Goal: Find specific page/section: Find specific page/section

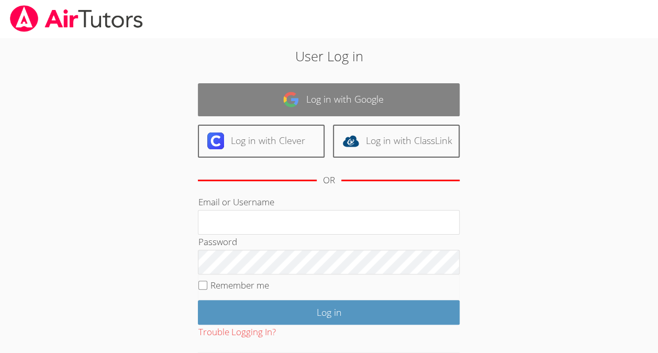
click at [357, 105] on link "Log in with Google" at bounding box center [329, 99] width 262 height 33
click at [339, 108] on link "Log in with Google" at bounding box center [329, 99] width 262 height 33
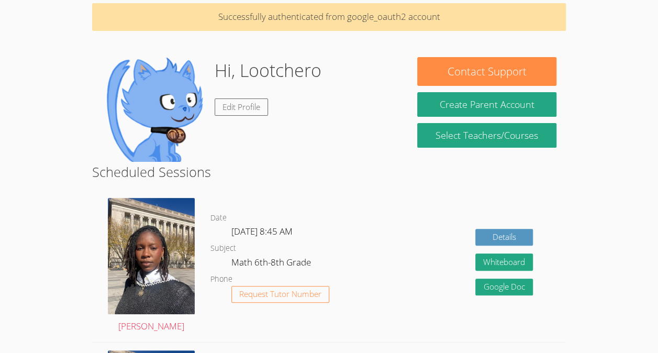
scroll to position [45, 0]
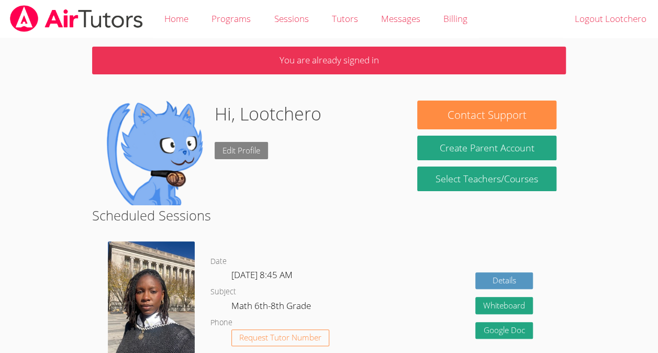
click at [255, 151] on link "Edit Profile" at bounding box center [241, 150] width 53 height 17
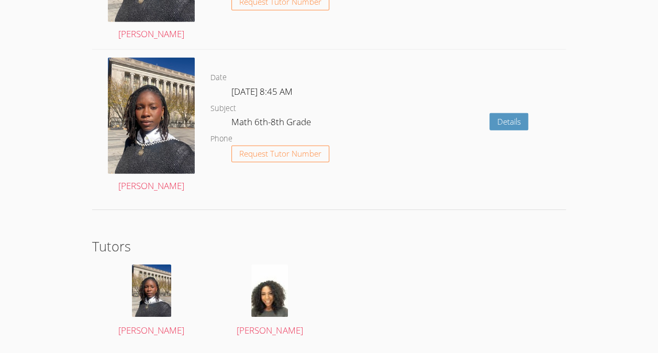
scroll to position [1581, 0]
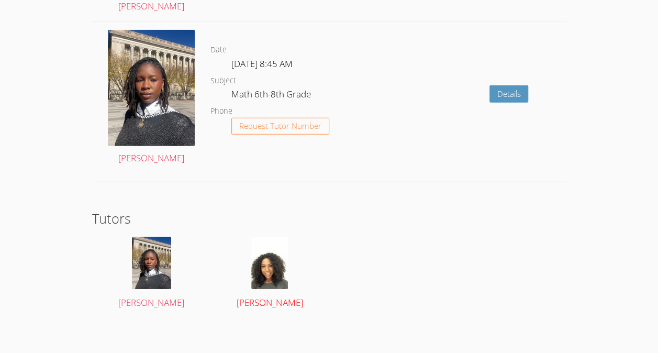
click at [256, 278] on img at bounding box center [269, 263] width 37 height 52
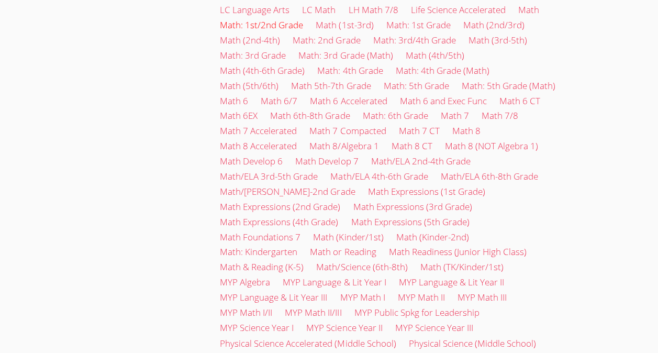
scroll to position [653, 0]
